Goal: Task Accomplishment & Management: Manage account settings

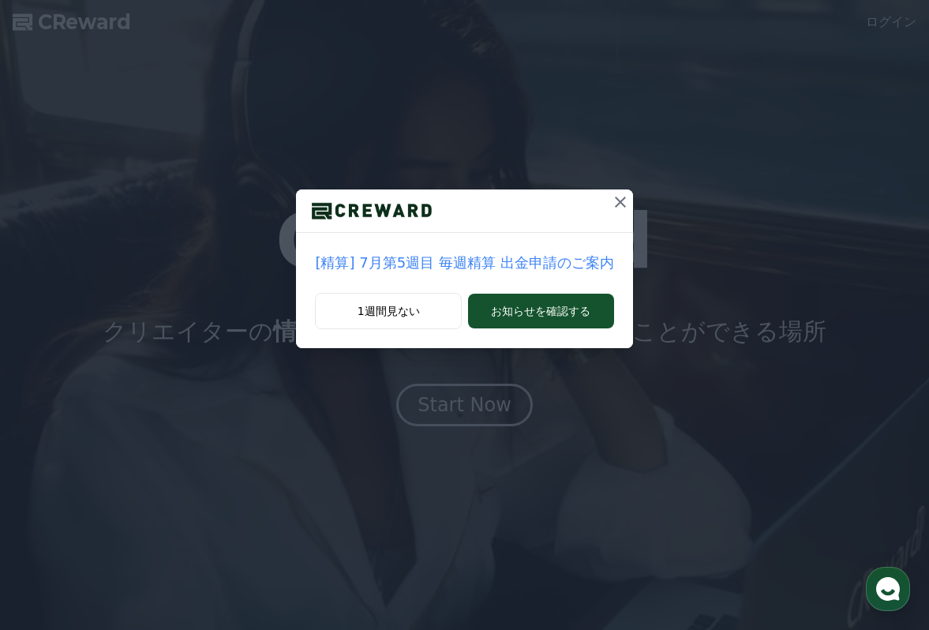
click at [612, 199] on icon at bounding box center [620, 202] width 19 height 19
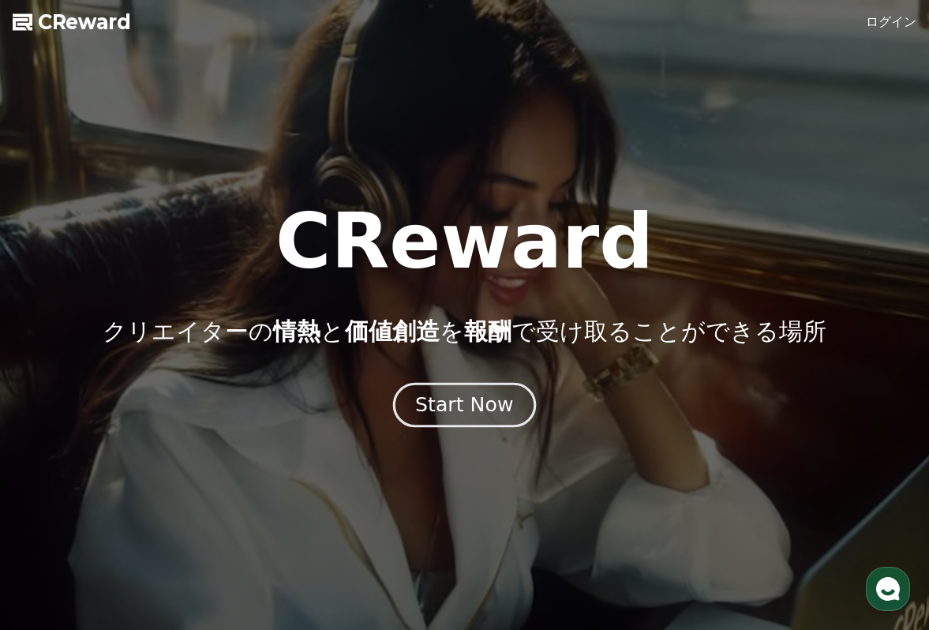
click at [471, 401] on div "Start Now" at bounding box center [464, 404] width 98 height 27
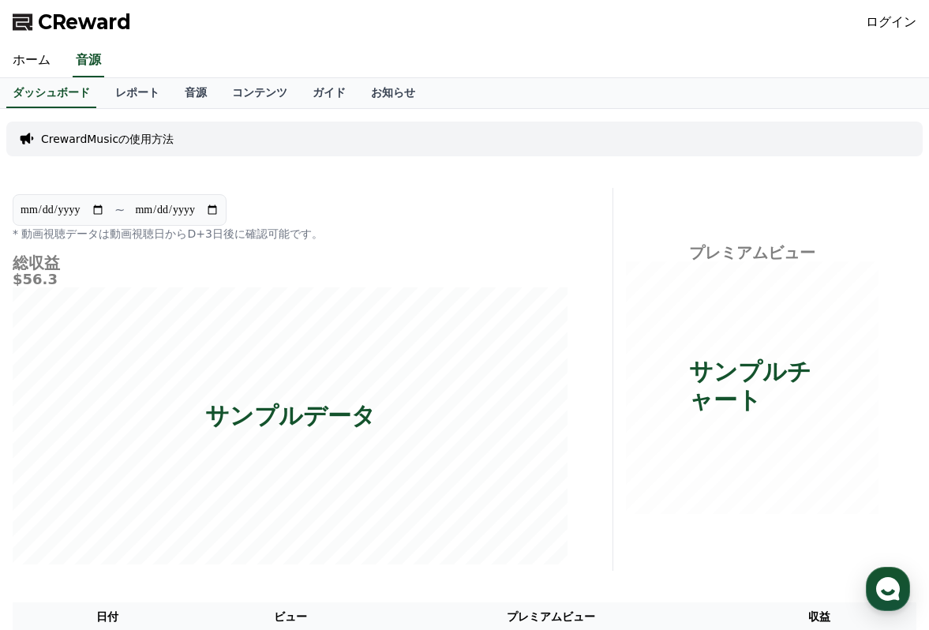
click at [889, 25] on link "ログイン" at bounding box center [891, 22] width 51 height 19
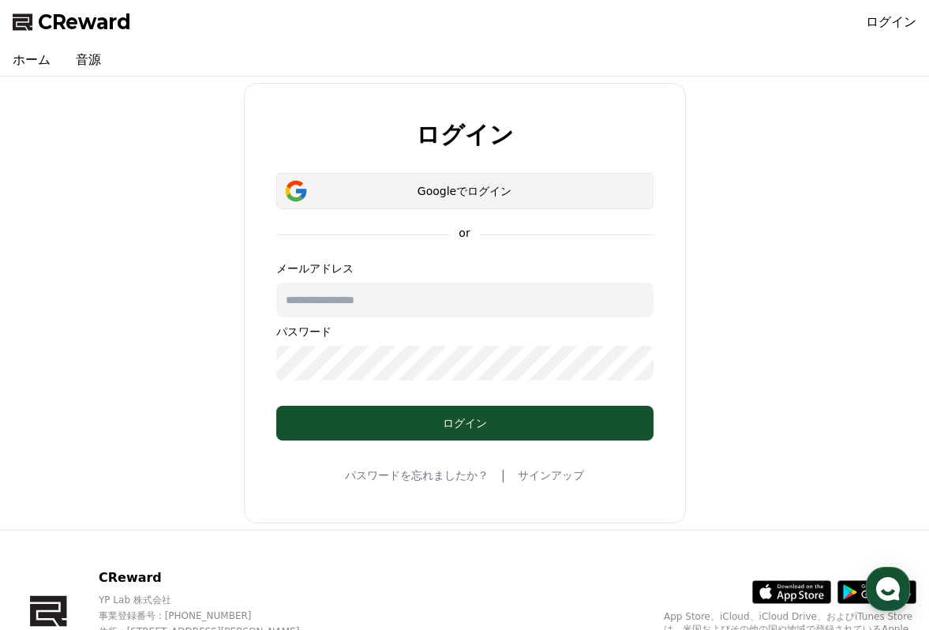
click at [442, 199] on button "Googleでログイン" at bounding box center [464, 191] width 377 height 36
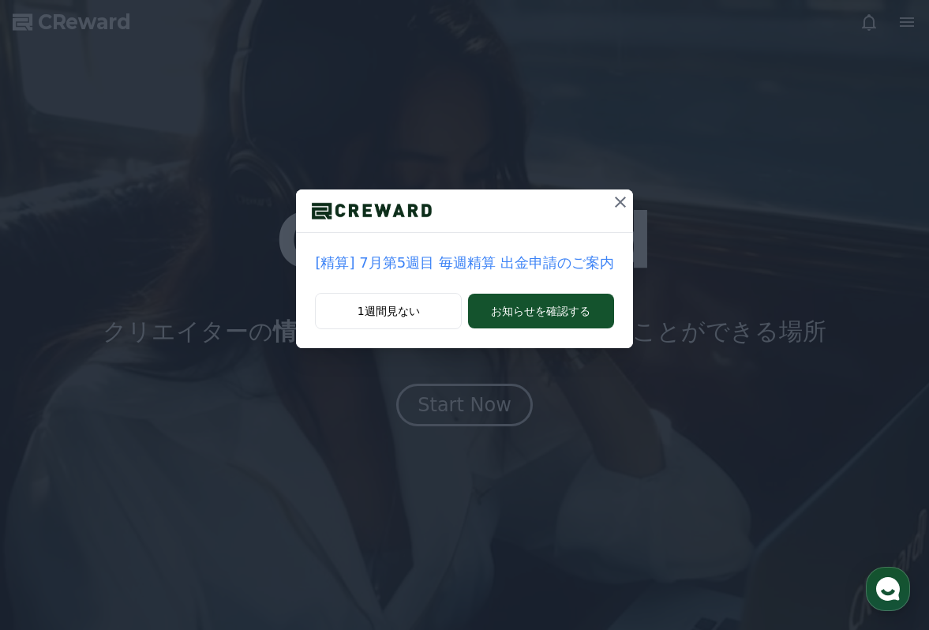
click at [616, 206] on icon at bounding box center [620, 202] width 19 height 19
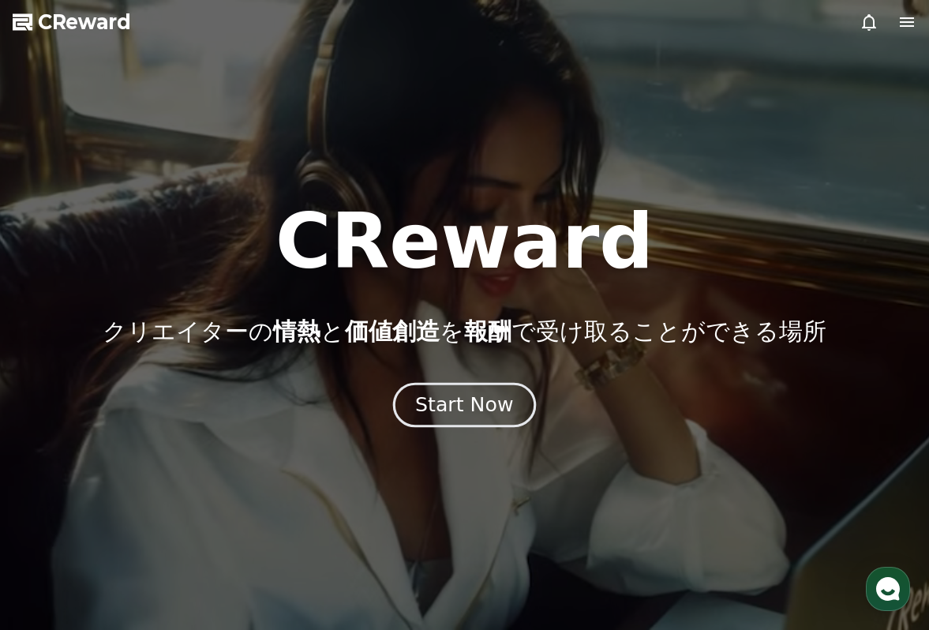
click at [466, 386] on button "Start Now" at bounding box center [464, 405] width 143 height 45
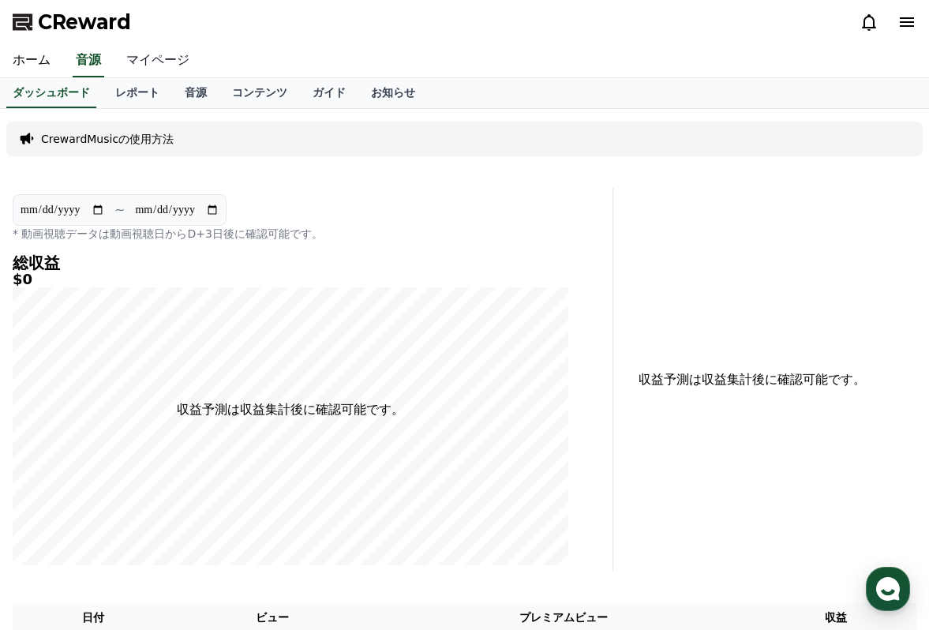
click at [144, 63] on link "マイページ" at bounding box center [158, 60] width 88 height 33
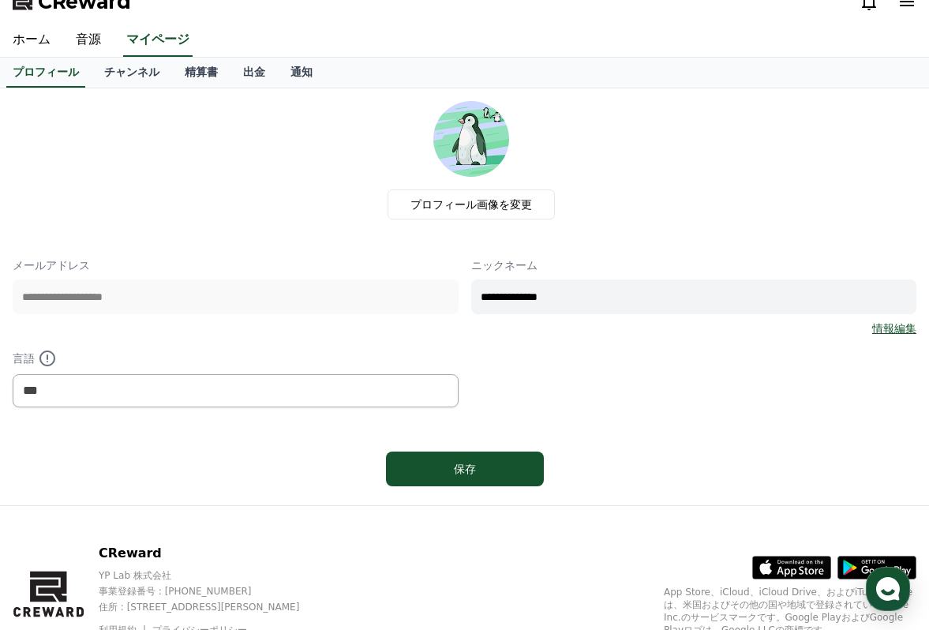
scroll to position [22, 0]
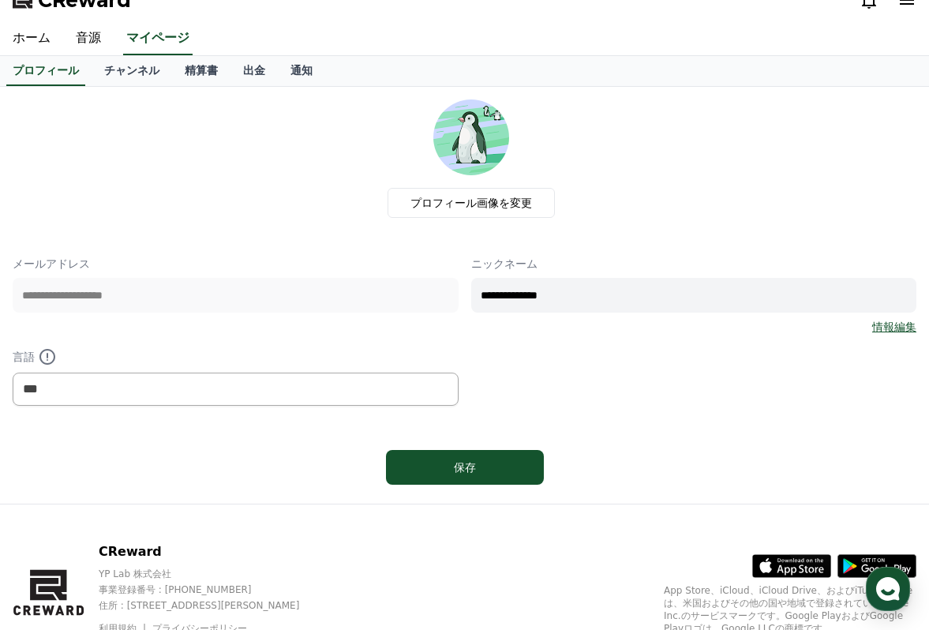
click at [598, 295] on input "**********" at bounding box center [694, 295] width 446 height 35
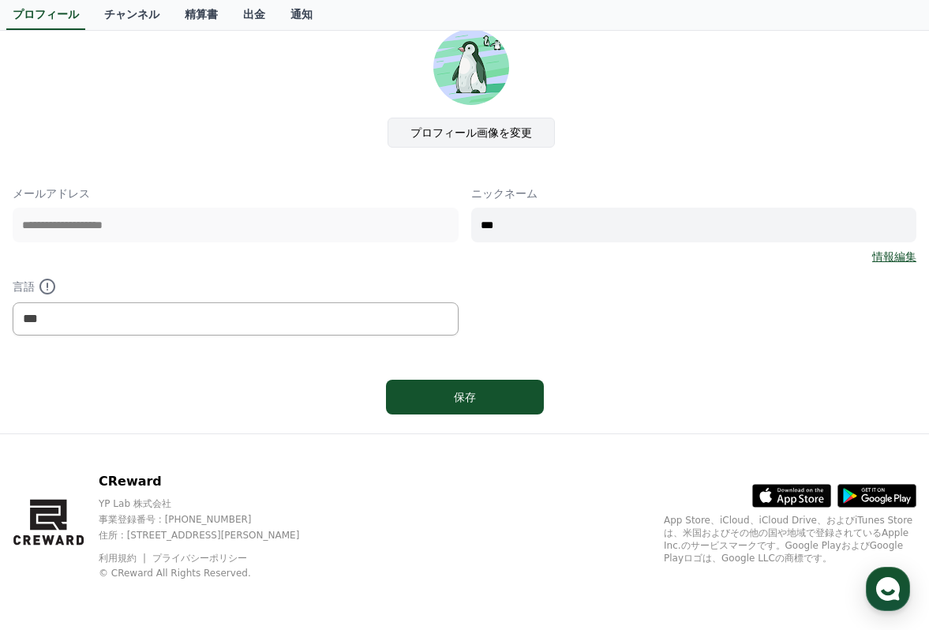
scroll to position [0, 0]
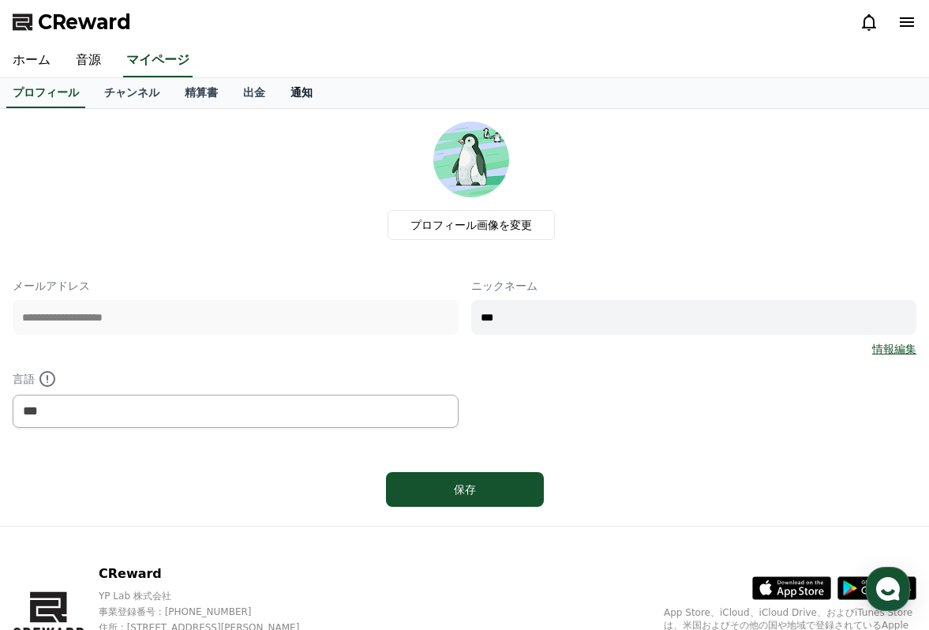
type input "***"
click at [289, 99] on link "通知" at bounding box center [301, 93] width 47 height 30
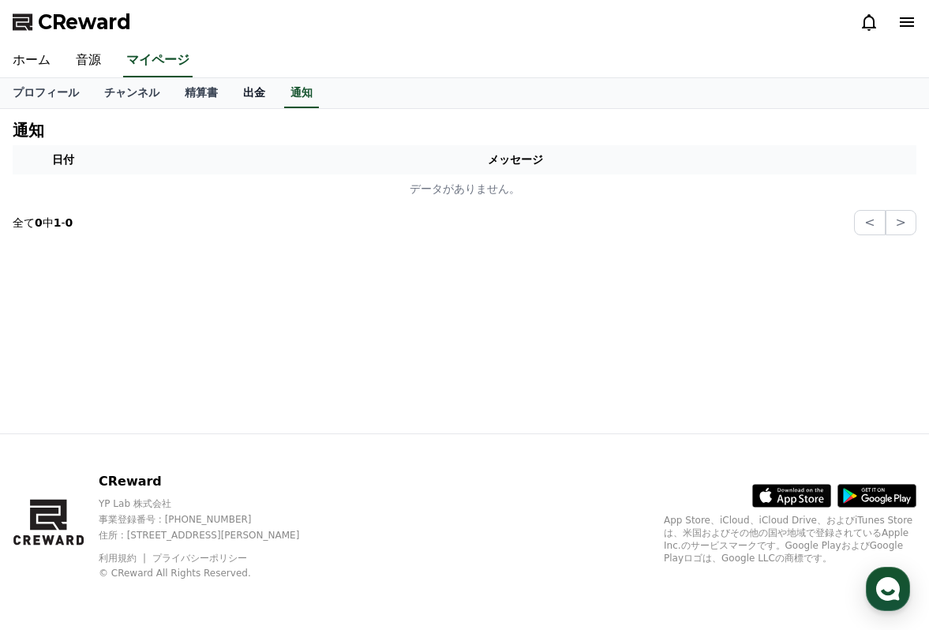
click at [261, 92] on link "出金" at bounding box center [253, 93] width 47 height 30
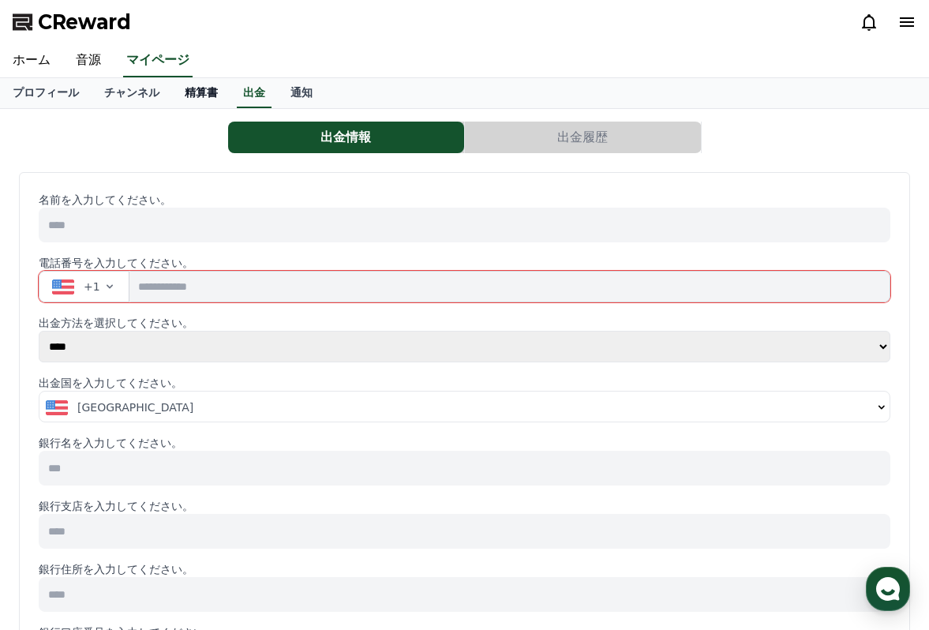
click at [209, 91] on link "精算書" at bounding box center [201, 93] width 58 height 30
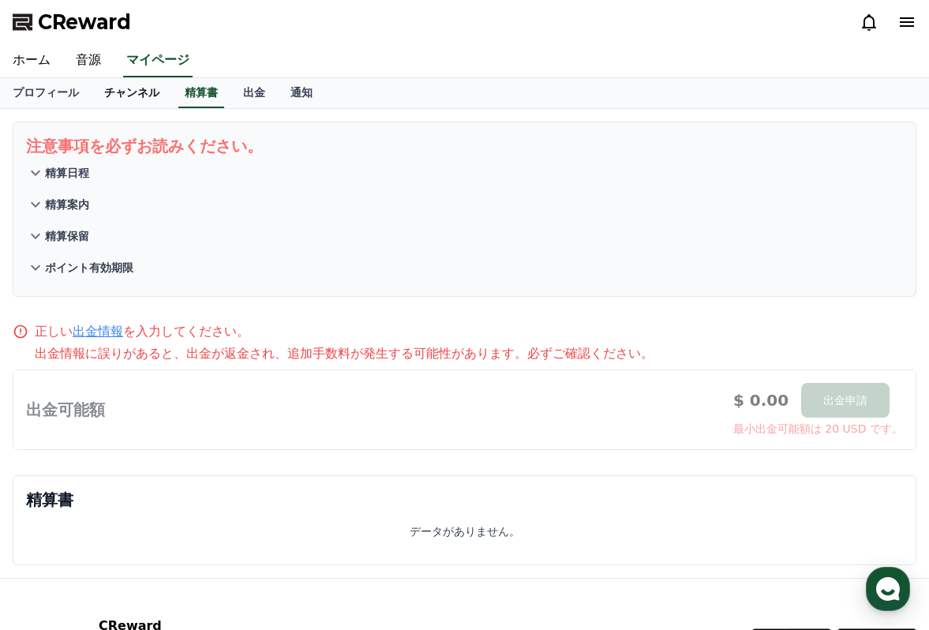
click at [150, 91] on link "チャンネル" at bounding box center [132, 93] width 80 height 30
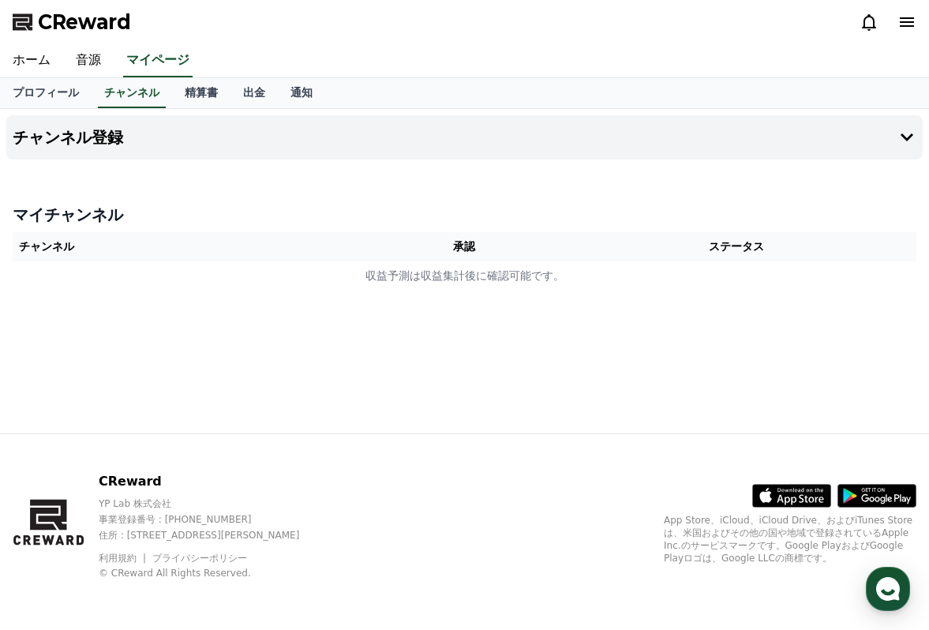
click at [159, 251] on th "チャンネル" at bounding box center [193, 246] width 360 height 29
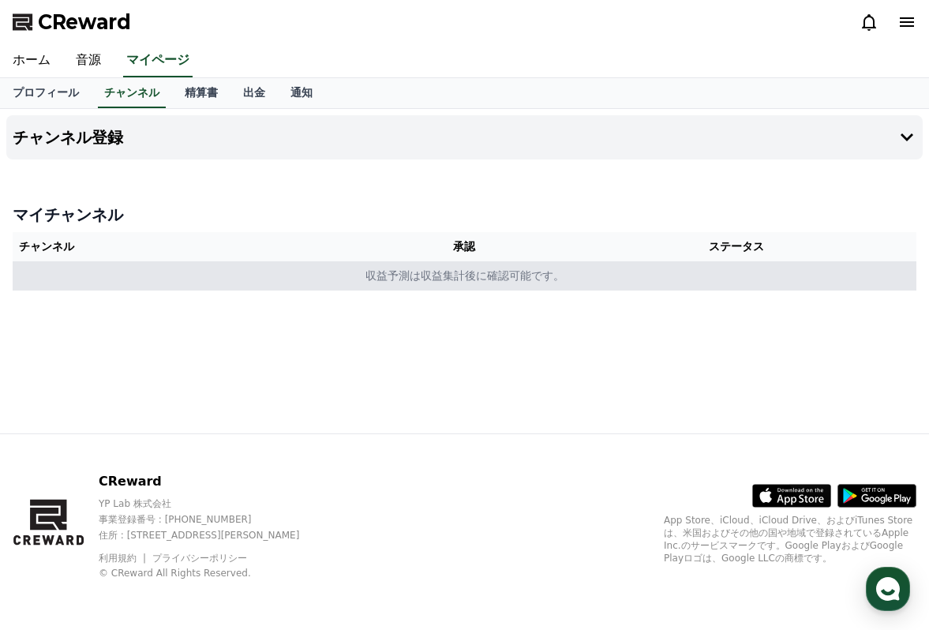
click at [216, 270] on td "収益予測は収益集計後に確認可能です。" at bounding box center [465, 275] width 904 height 29
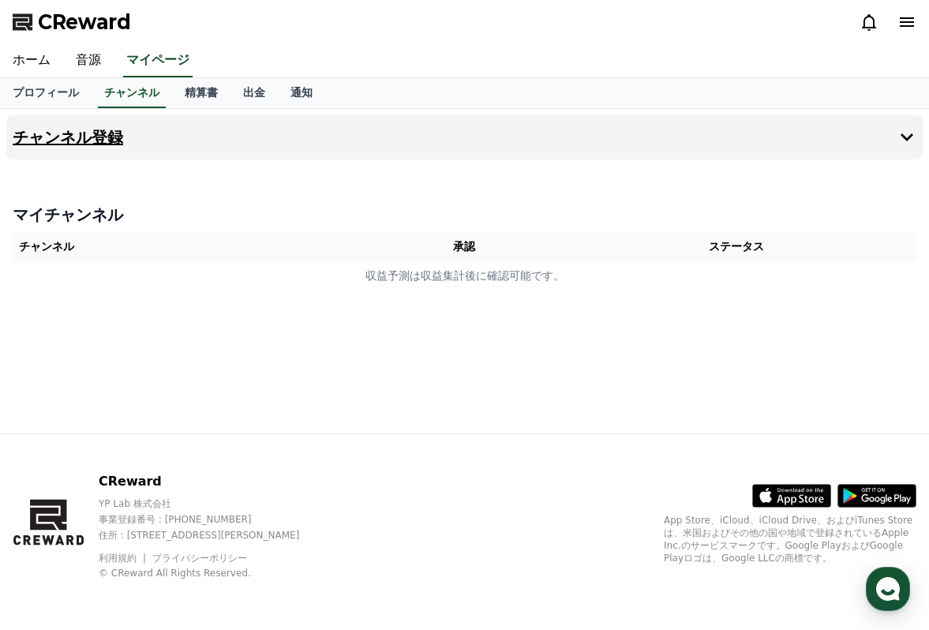
click at [79, 140] on h4 "チャンネル登録" at bounding box center [68, 137] width 110 height 17
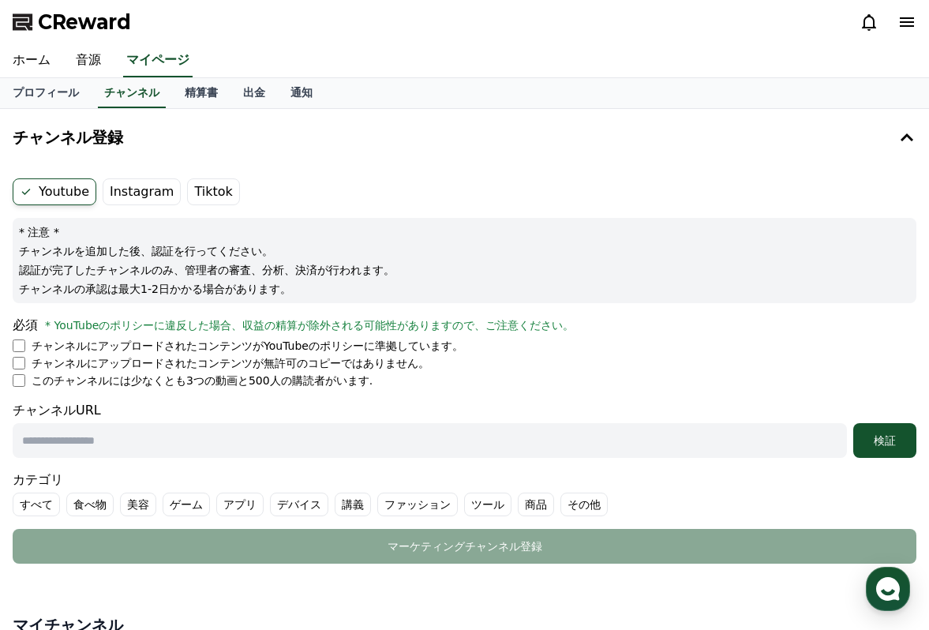
click at [201, 195] on label "Tiktok" at bounding box center [213, 191] width 52 height 27
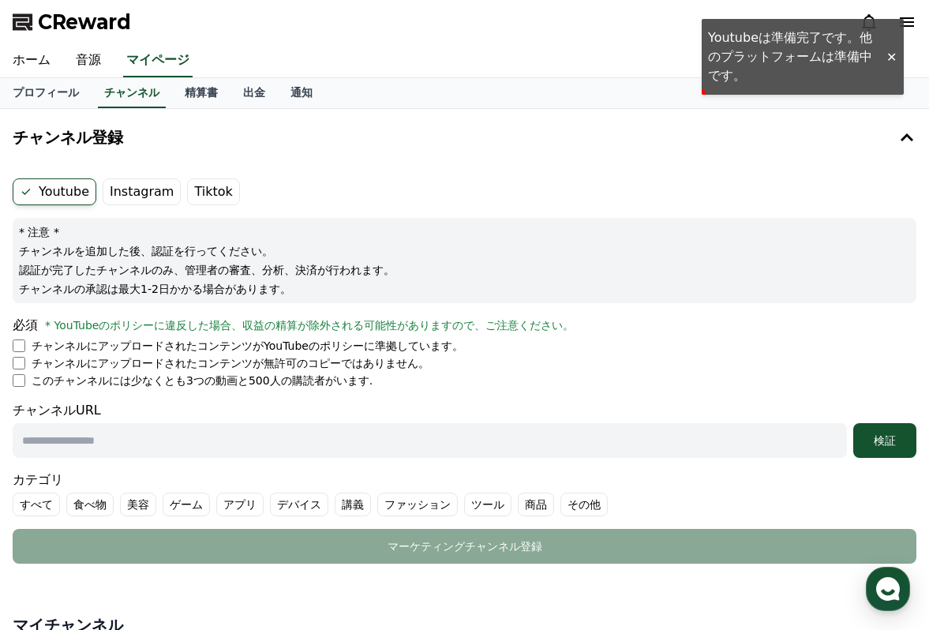
click at [137, 184] on label "Instagram" at bounding box center [142, 191] width 78 height 27
click at [201, 197] on label "Tiktok" at bounding box center [213, 191] width 52 height 27
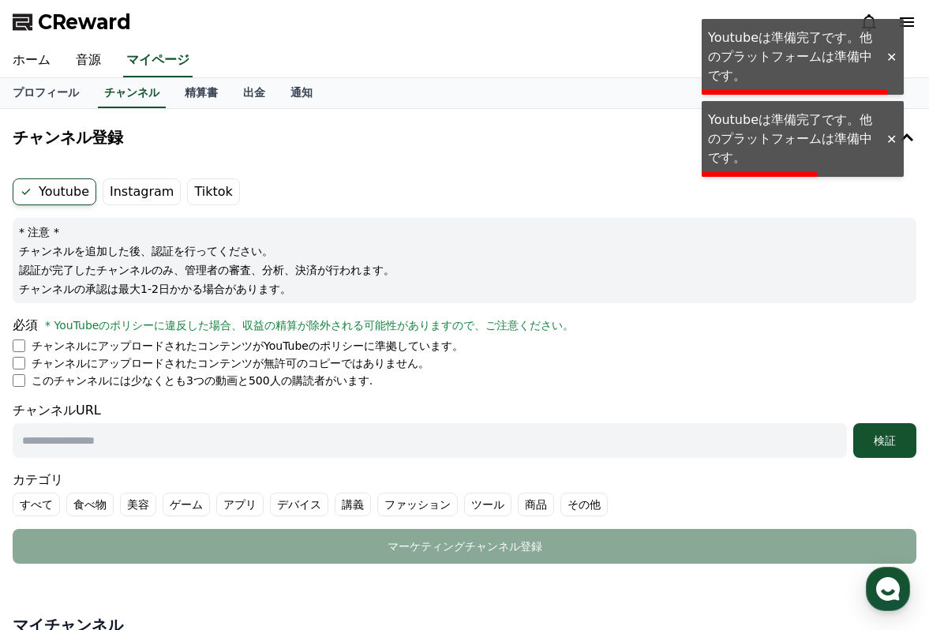
click at [58, 197] on label "Youtube" at bounding box center [55, 191] width 84 height 27
